Goal: Information Seeking & Learning: Find specific fact

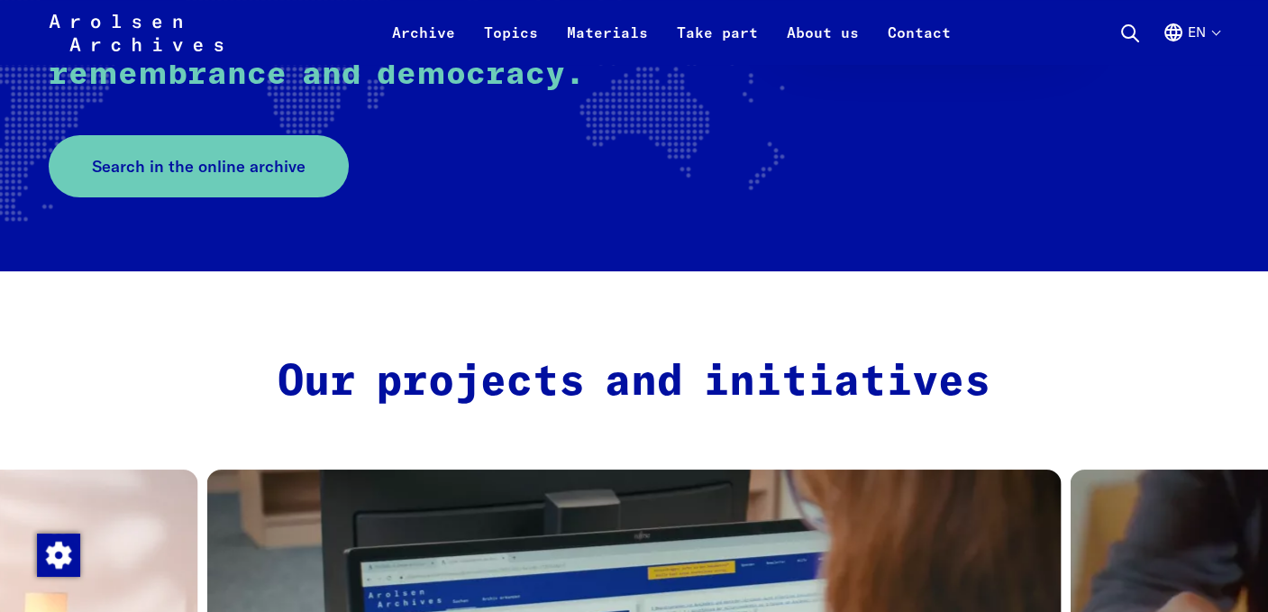
scroll to position [526, 0]
click at [277, 172] on span "Search in the online archive" at bounding box center [192, 166] width 214 height 24
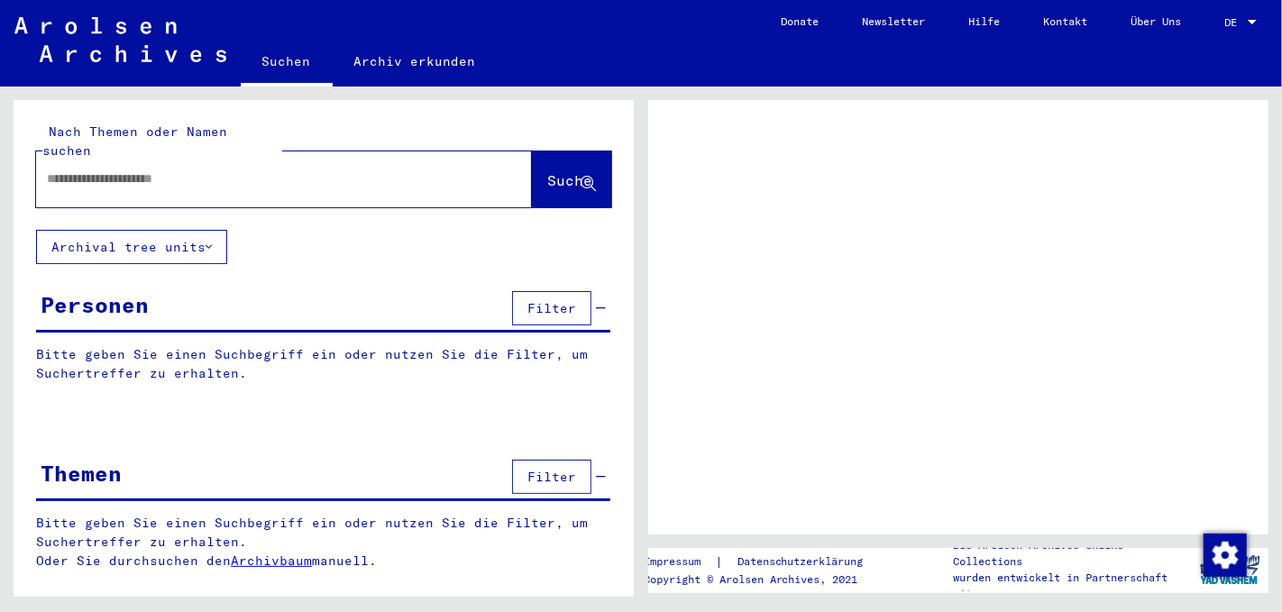
click at [107, 169] on input "text" at bounding box center [268, 178] width 442 height 19
type input "*"
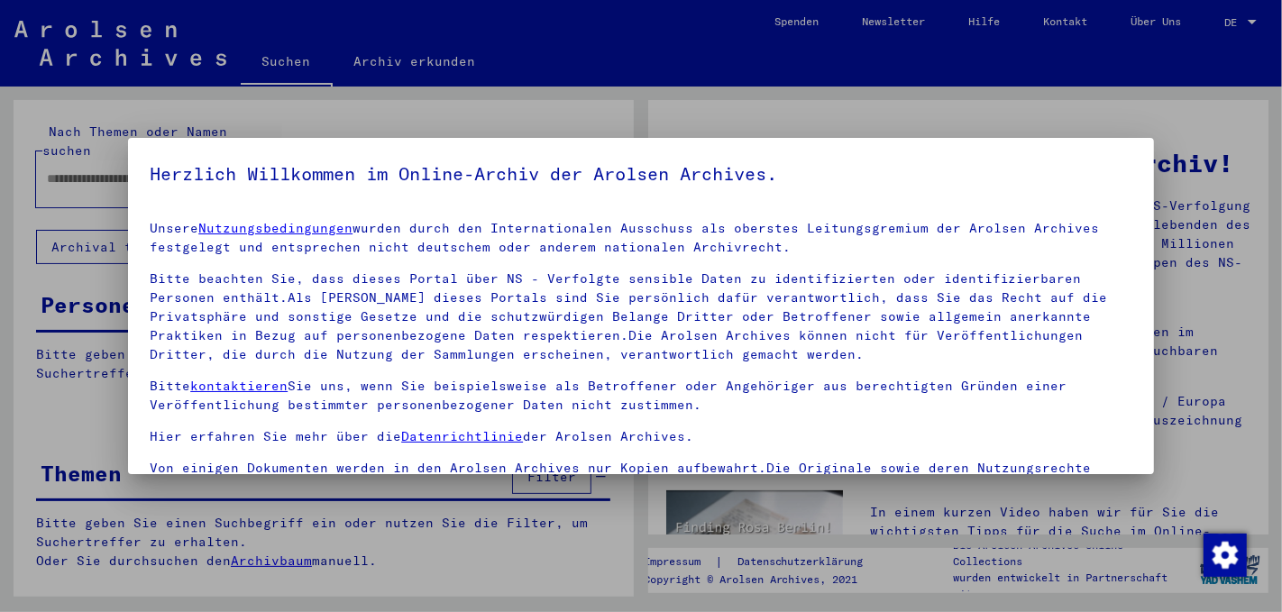
scroll to position [151, 0]
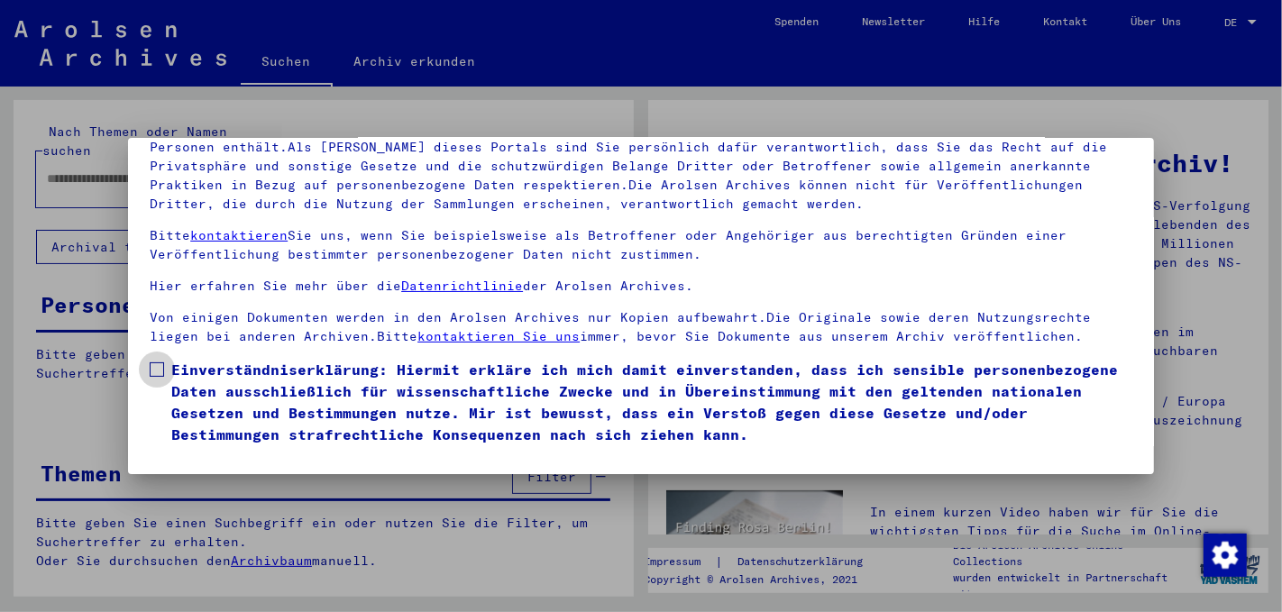
click at [162, 370] on span at bounding box center [157, 369] width 14 height 14
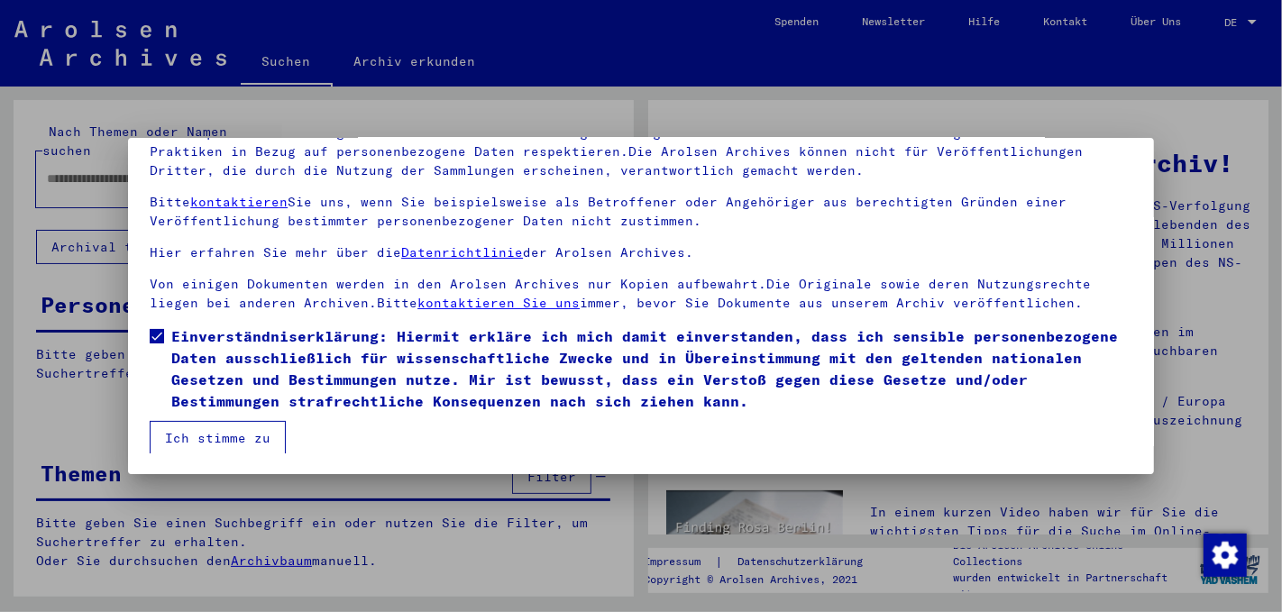
click at [218, 432] on button "Ich stimme zu" at bounding box center [218, 438] width 136 height 34
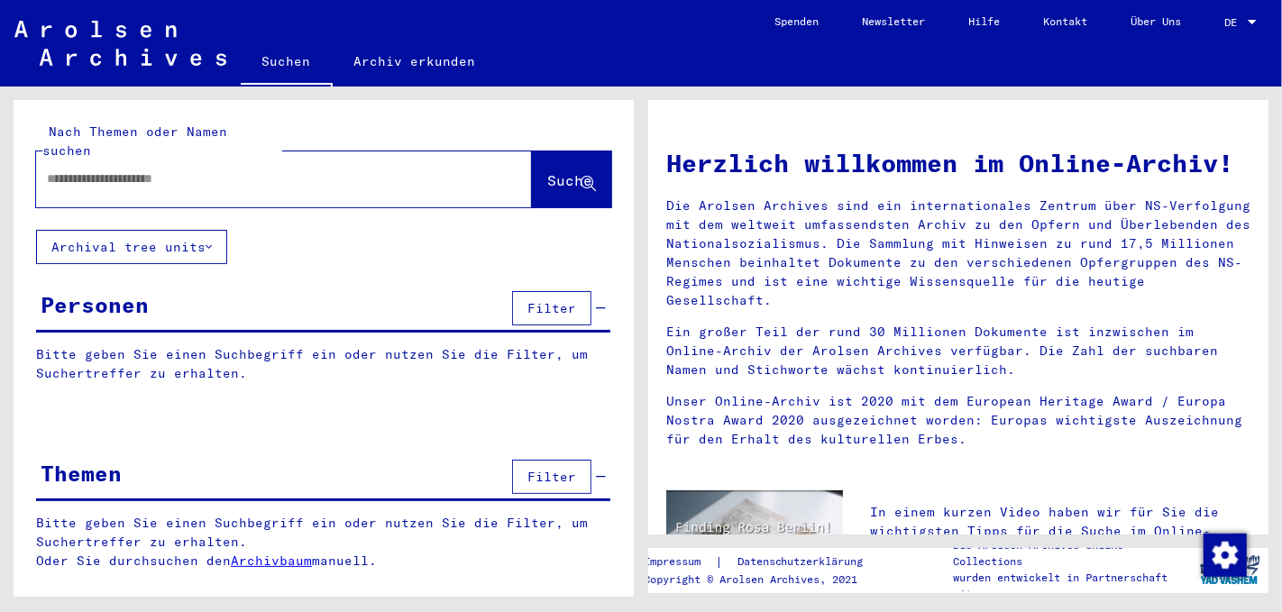
click at [105, 169] on input "text" at bounding box center [262, 178] width 431 height 19
type input "**********"
click at [557, 171] on span "Suche" at bounding box center [569, 180] width 45 height 18
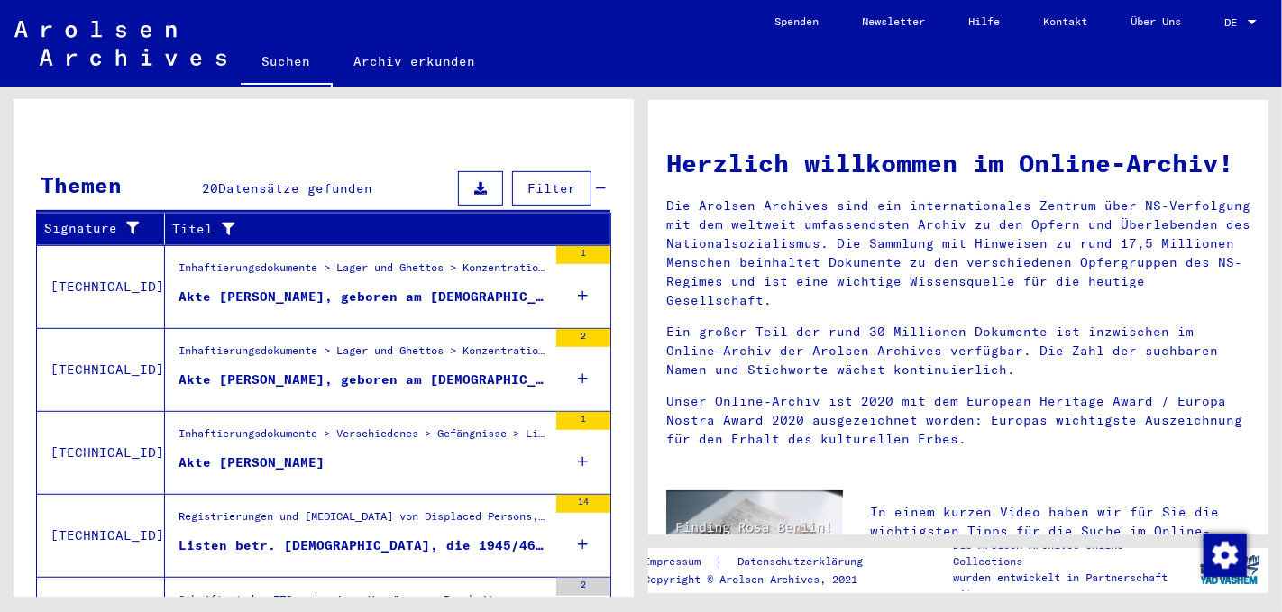
scroll to position [546, 0]
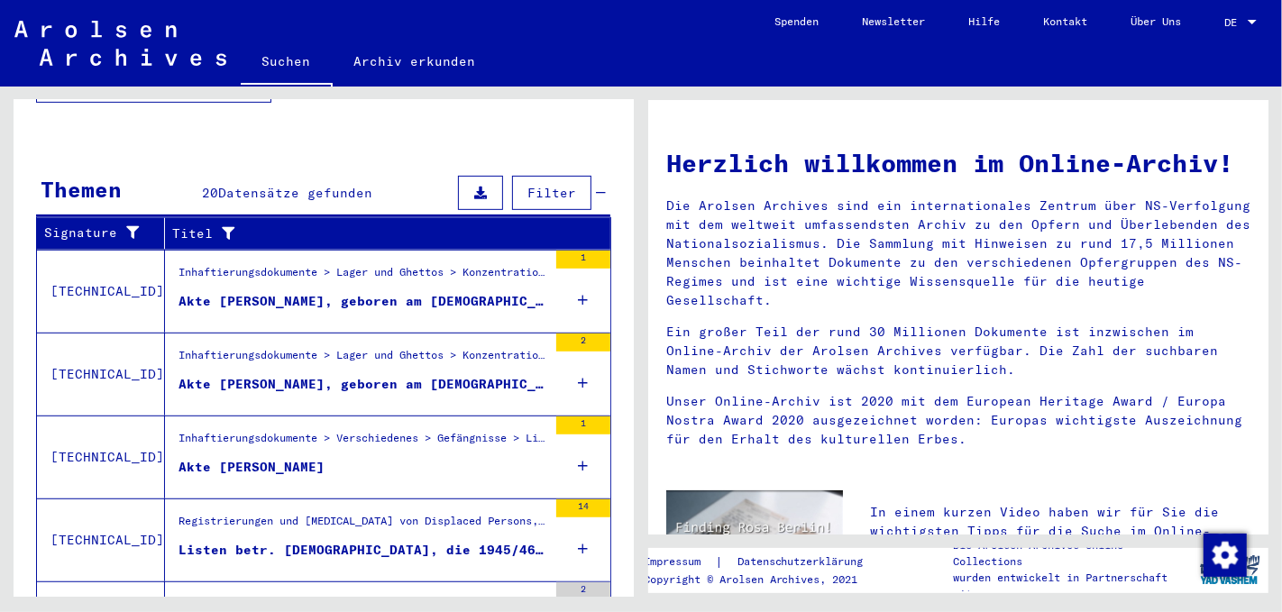
click at [375, 292] on div "Akte von SALOMON, ERNA, geboren am 16.12.1904, geboren in Berlin" at bounding box center [363, 301] width 369 height 19
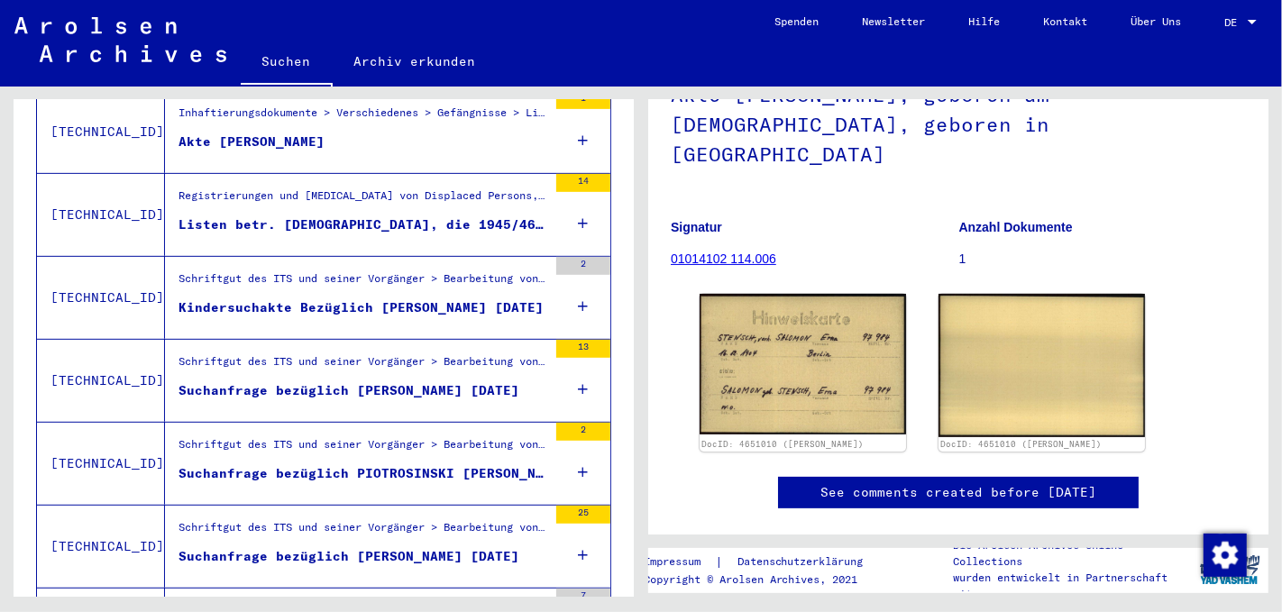
scroll to position [152, 0]
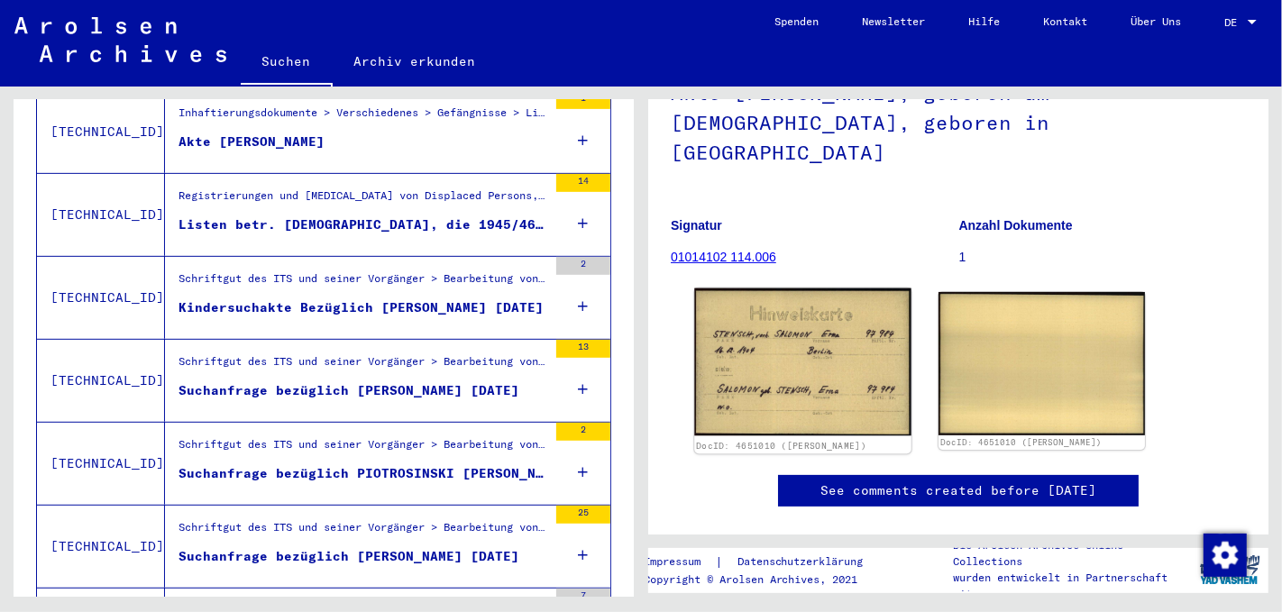
click at [781, 343] on img at bounding box center [802, 362] width 216 height 148
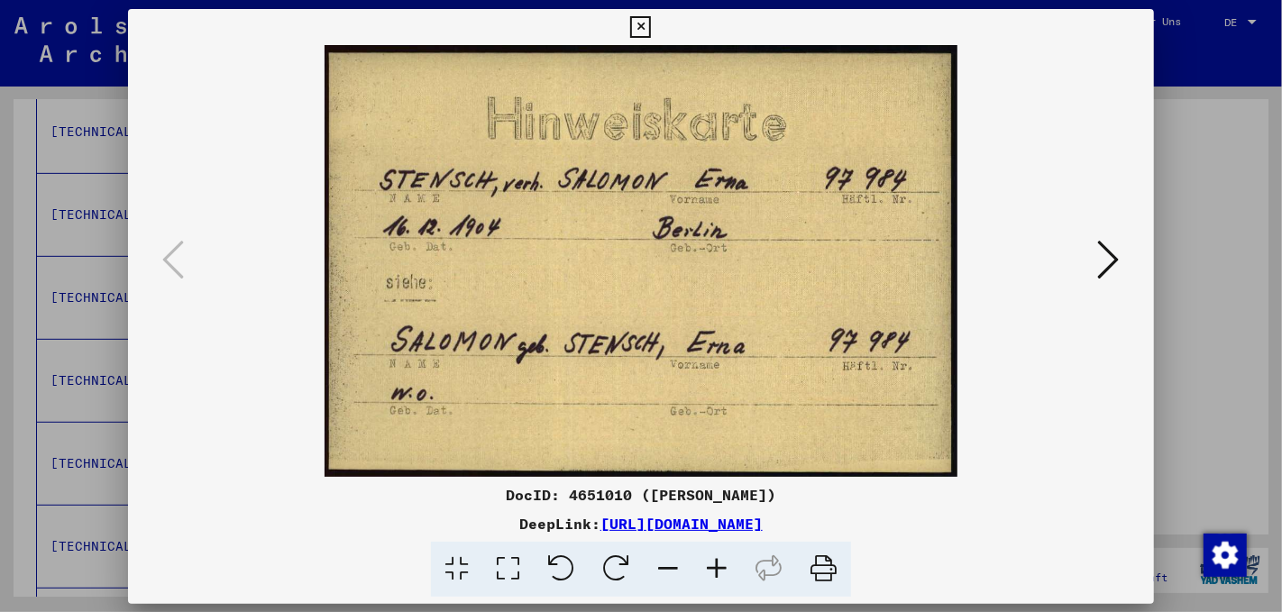
click at [781, 343] on img at bounding box center [640, 261] width 903 height 432
click at [1104, 261] on icon at bounding box center [1109, 259] width 22 height 43
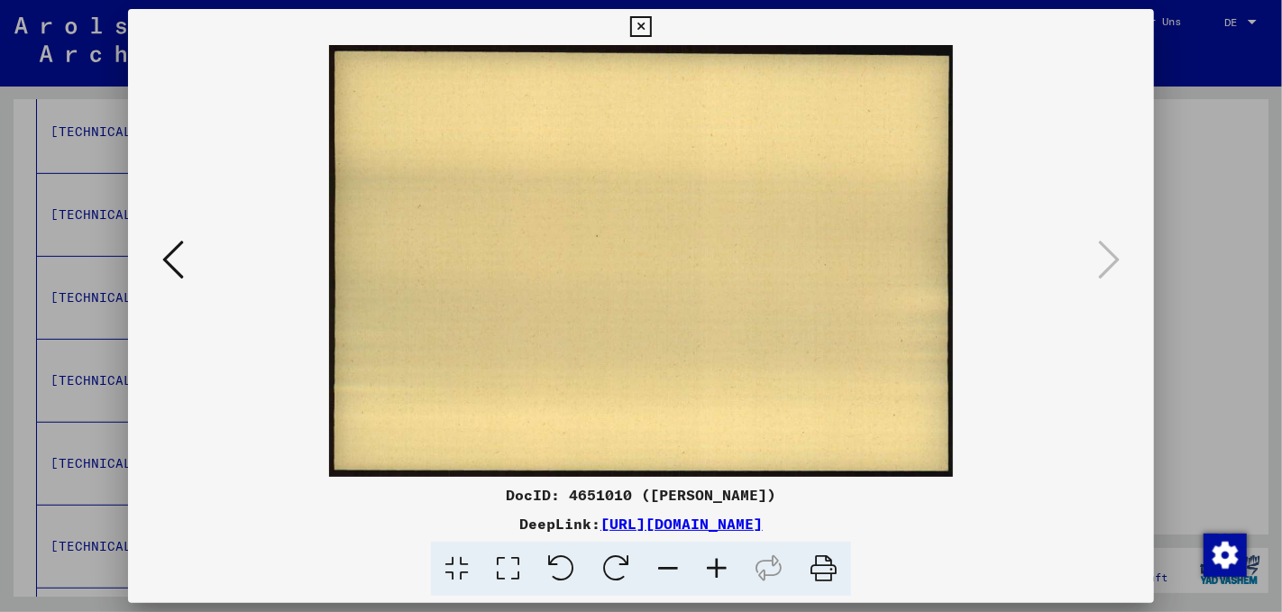
click at [173, 255] on icon at bounding box center [173, 259] width 22 height 43
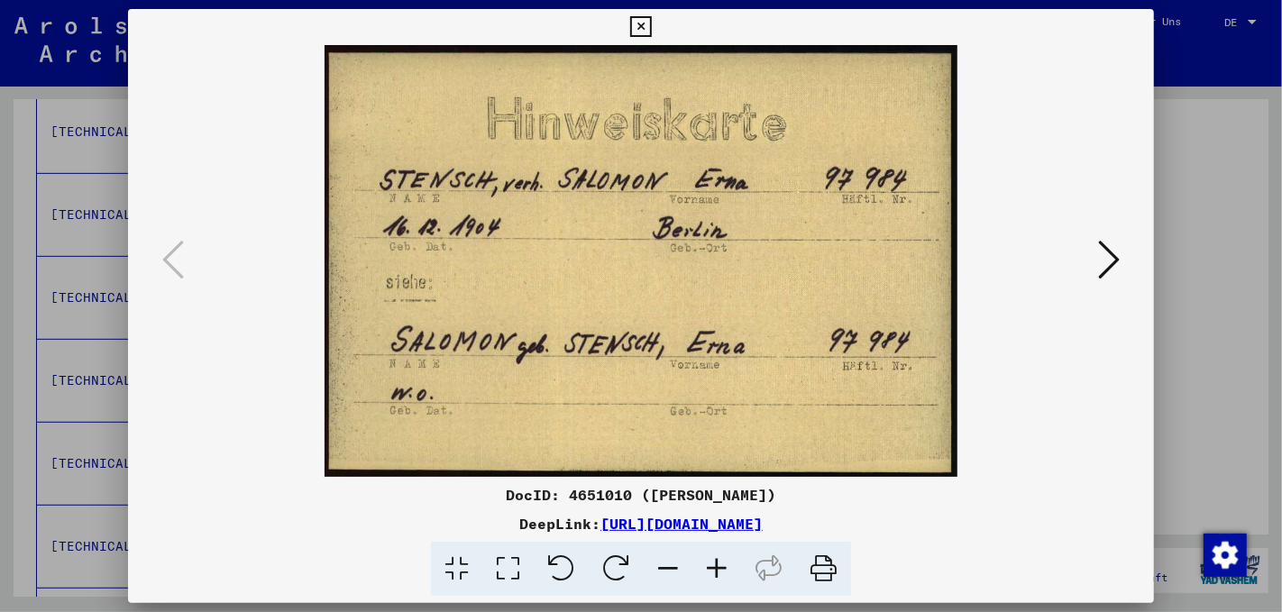
click at [642, 26] on icon at bounding box center [640, 27] width 21 height 22
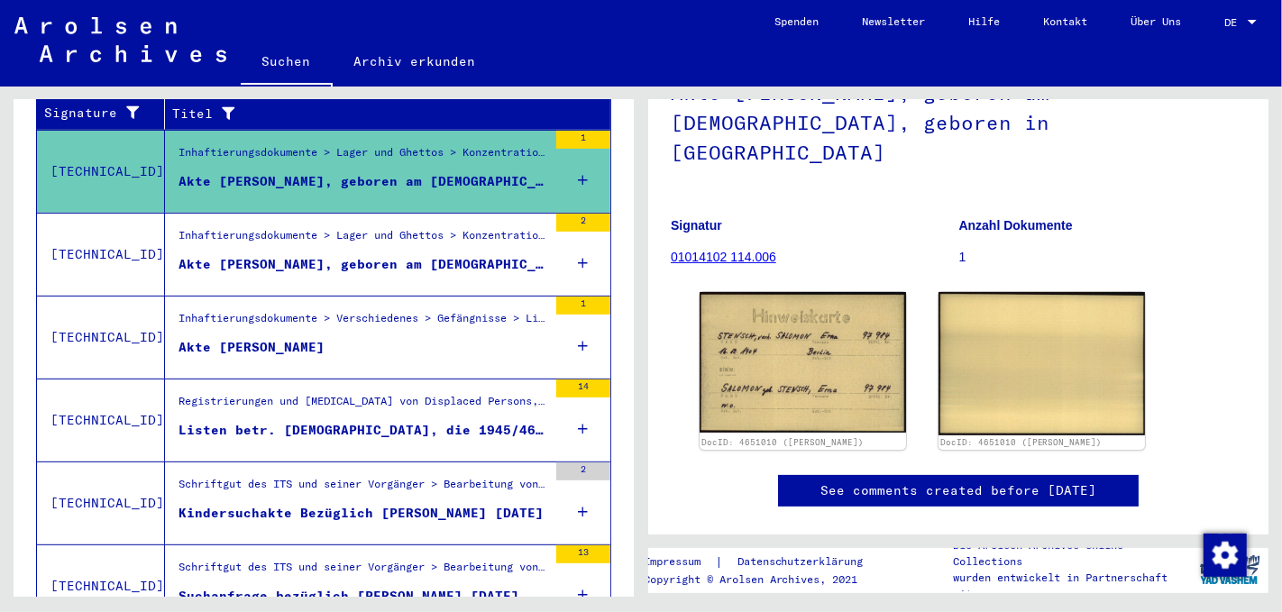
scroll to position [336, 0]
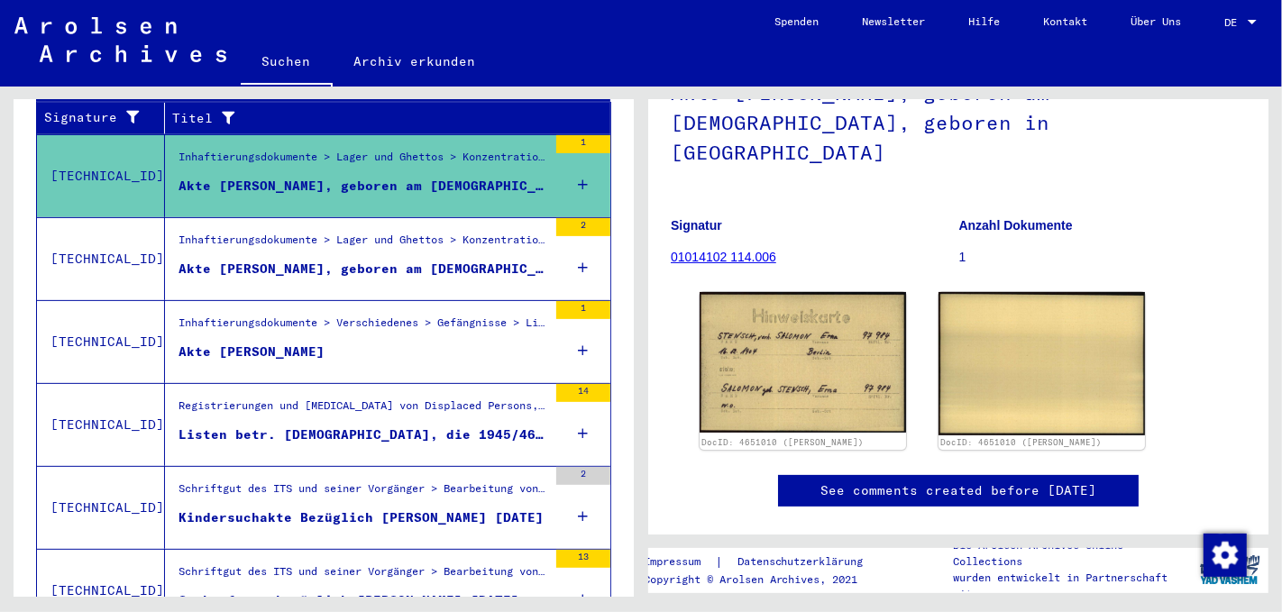
click at [325, 343] on div "Akte von LINDEMANN, KARL" at bounding box center [252, 352] width 146 height 19
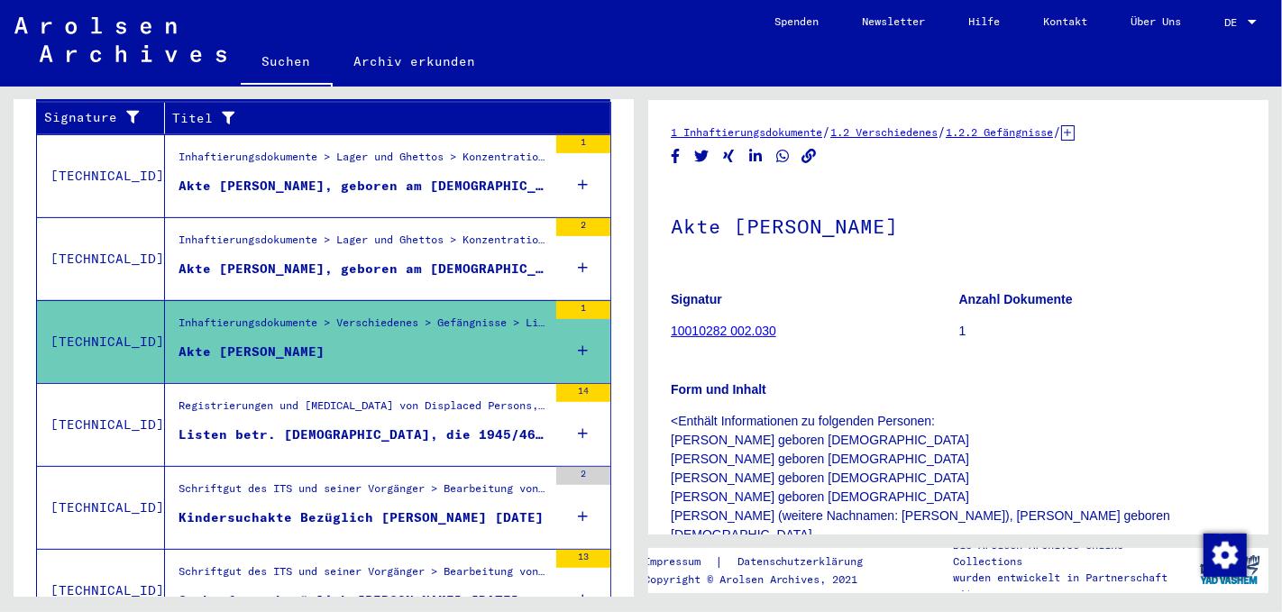
click at [254, 235] on figure "Inhaftierungsdokumente > Lager und Ghettos > Konzentrationslager Stutthof > Ind…" at bounding box center [363, 245] width 369 height 27
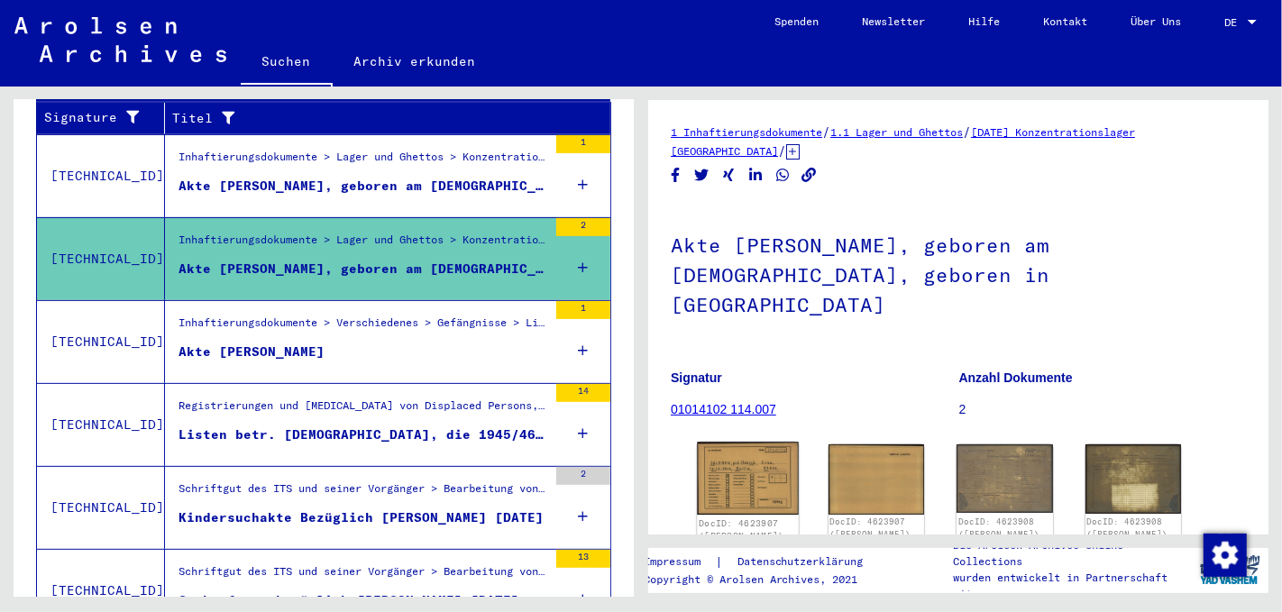
click at [743, 454] on img at bounding box center [747, 479] width 101 height 73
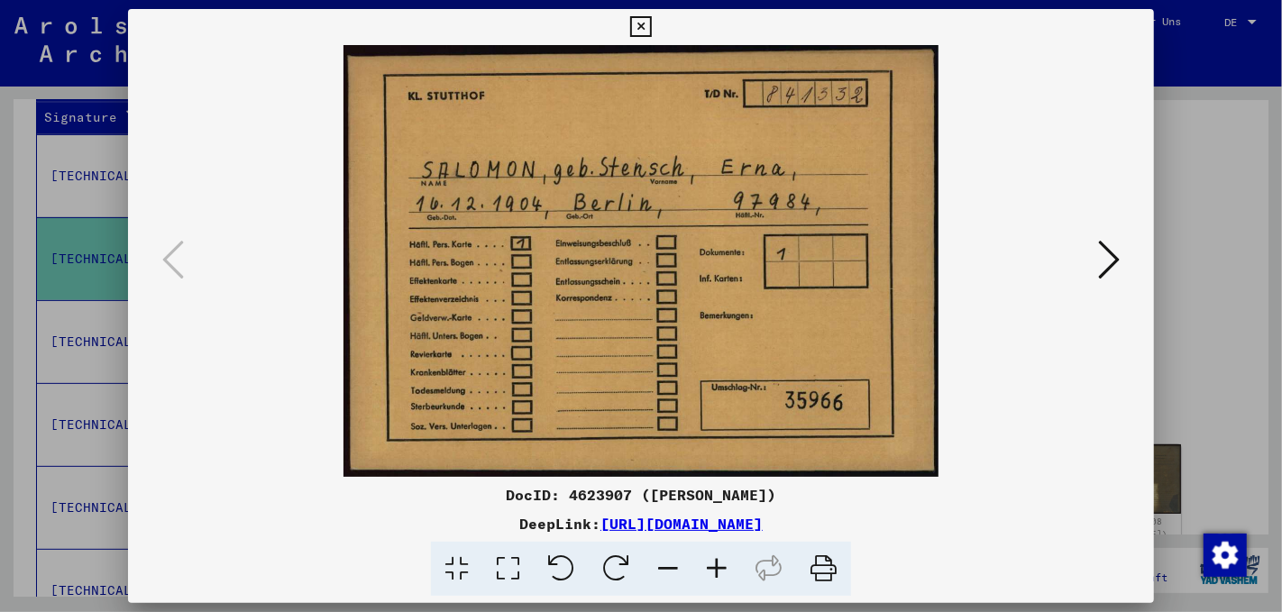
click at [1117, 258] on icon at bounding box center [1109, 259] width 22 height 43
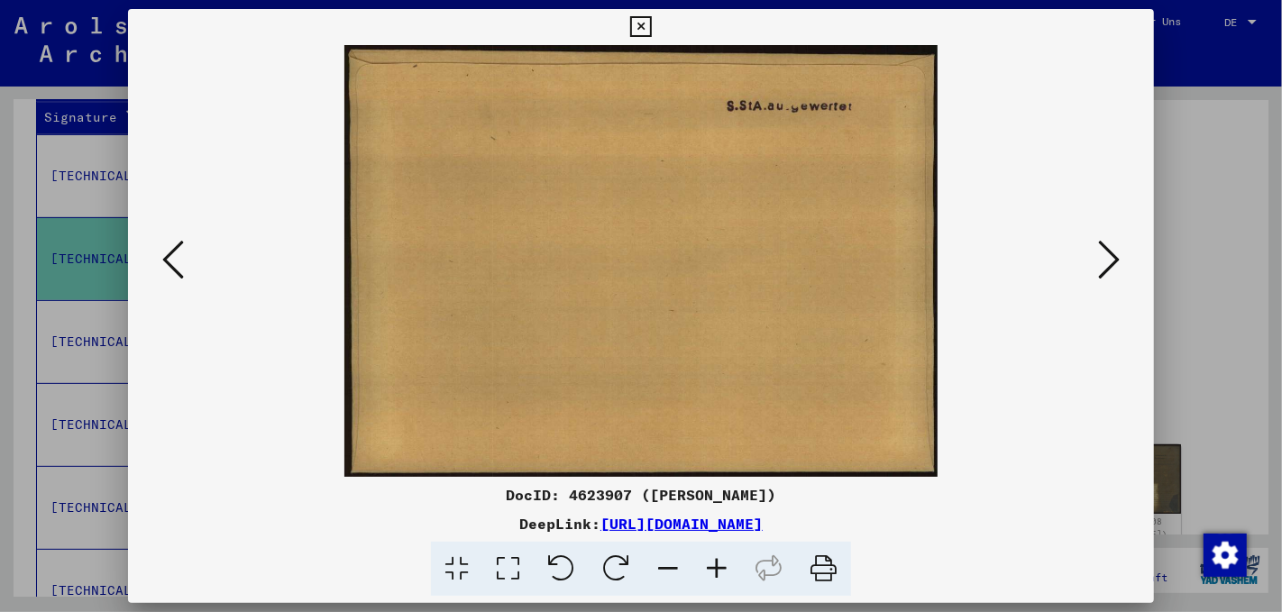
click at [1117, 258] on icon at bounding box center [1109, 259] width 22 height 43
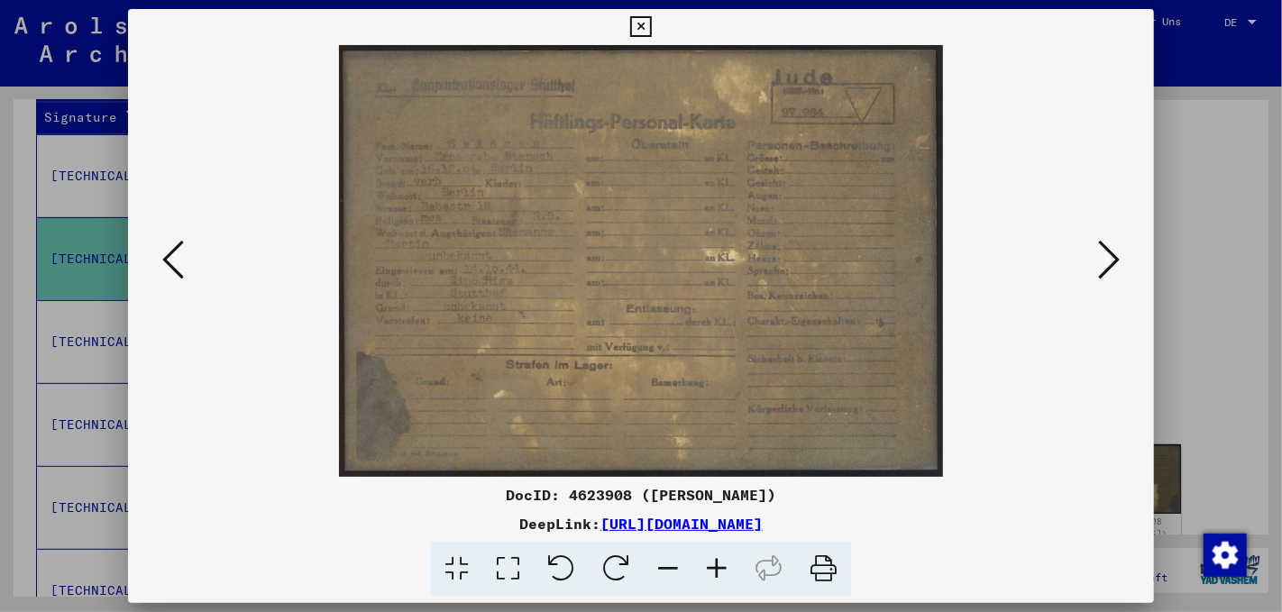
click at [1117, 258] on icon at bounding box center [1109, 259] width 22 height 43
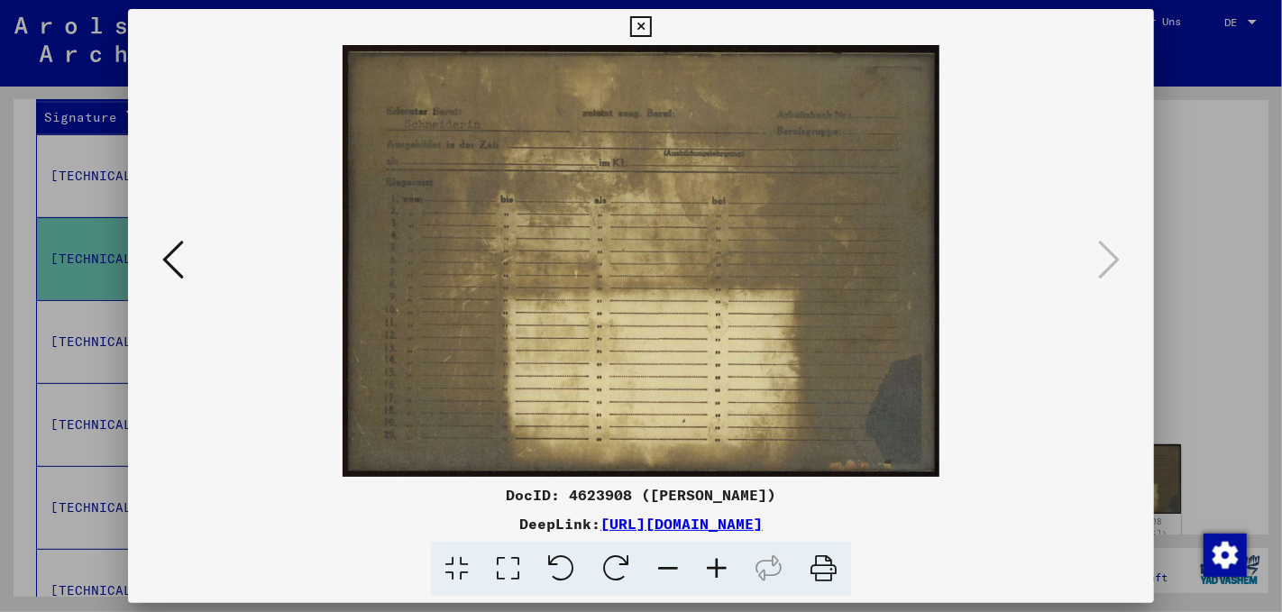
click at [644, 29] on icon at bounding box center [640, 27] width 21 height 22
